Goal: Find specific page/section: Find specific page/section

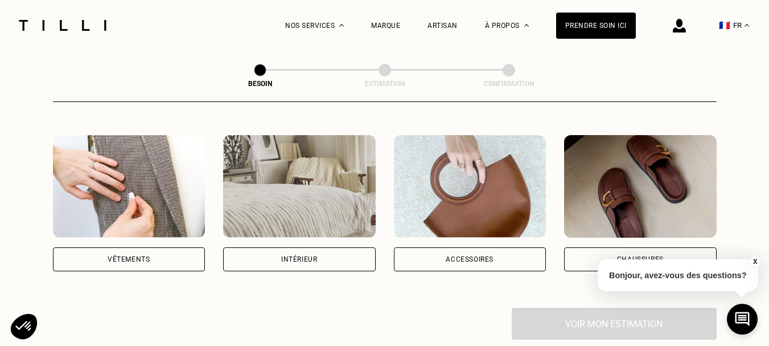
click at [307, 188] on img at bounding box center [299, 186] width 153 height 102
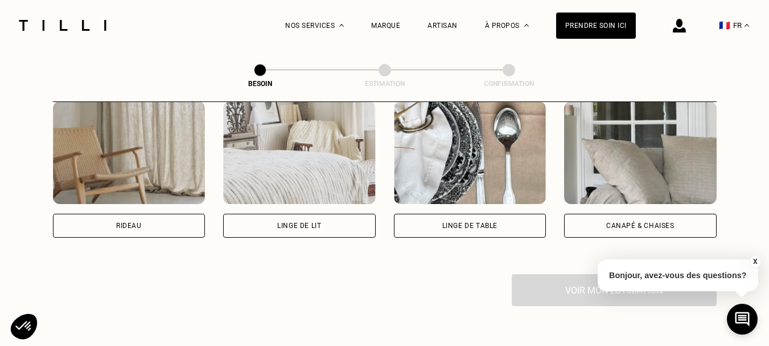
scroll to position [557, 0]
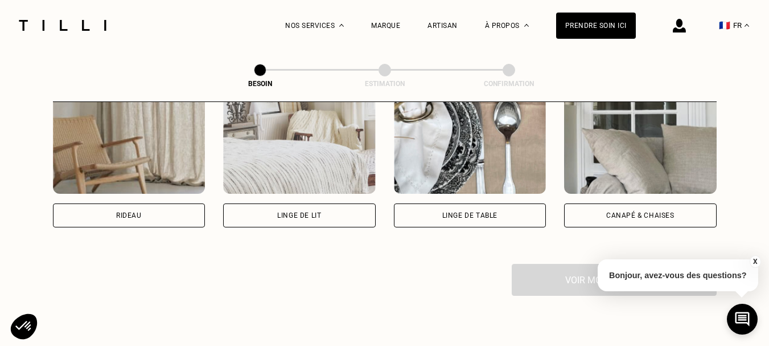
click at [634, 206] on div "Canapé & chaises" at bounding box center [640, 215] width 153 height 24
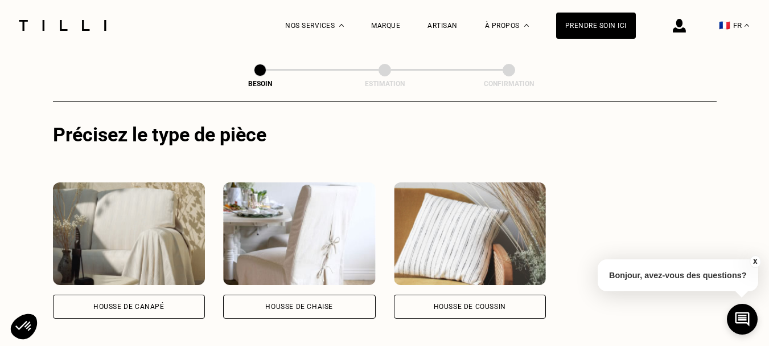
scroll to position [737, 0]
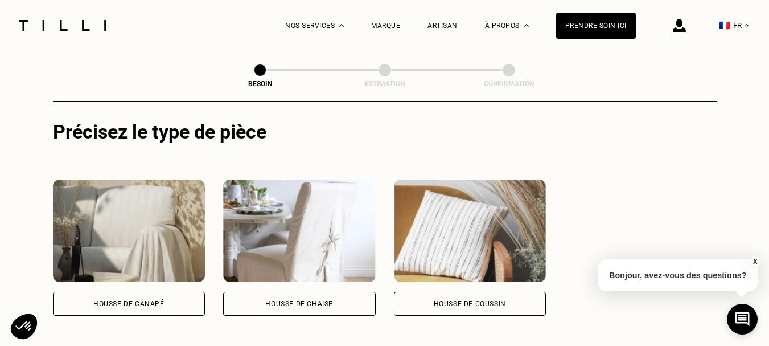
click at [102, 300] on div "Housse de canapé" at bounding box center [128, 303] width 71 height 7
select select "FR"
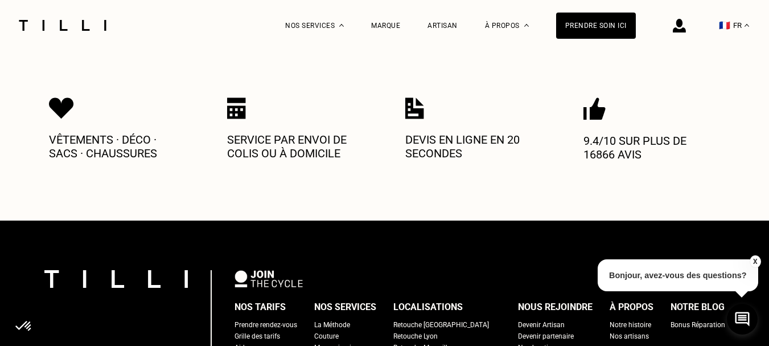
scroll to position [1416, 0]
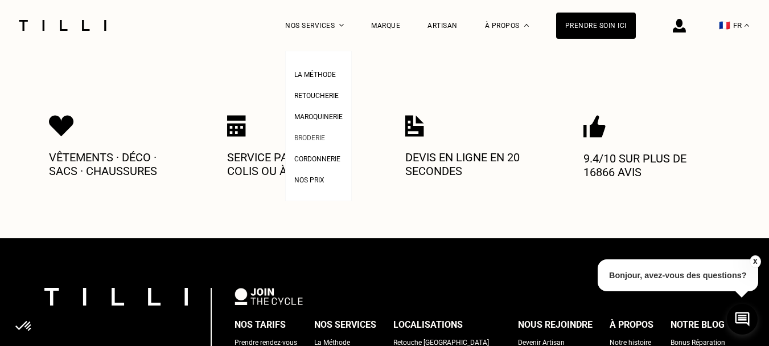
click at [321, 134] on span "Broderie" at bounding box center [309, 138] width 31 height 8
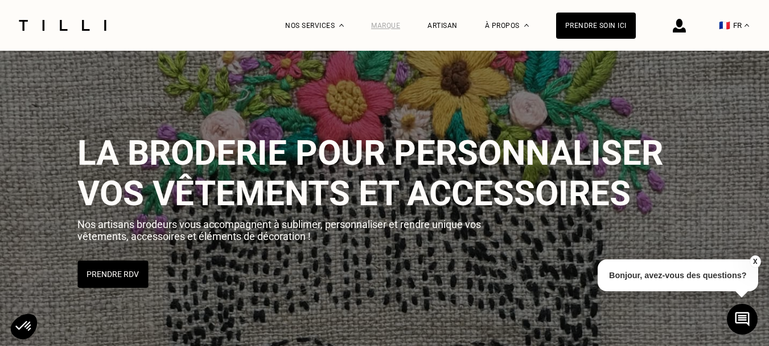
click at [394, 24] on div "Marque" at bounding box center [385, 26] width 29 height 8
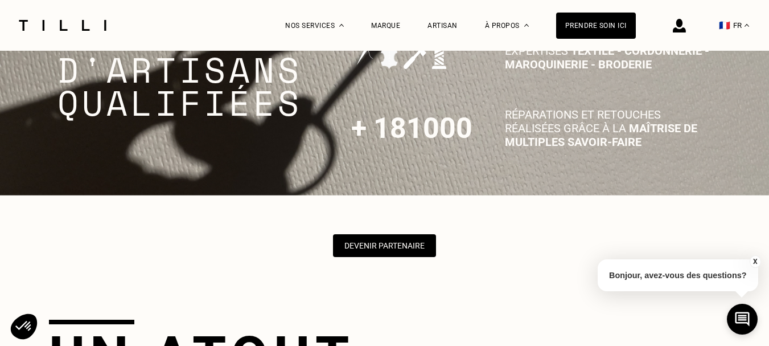
scroll to position [2543, 0]
